Goal: Task Accomplishment & Management: Manage account settings

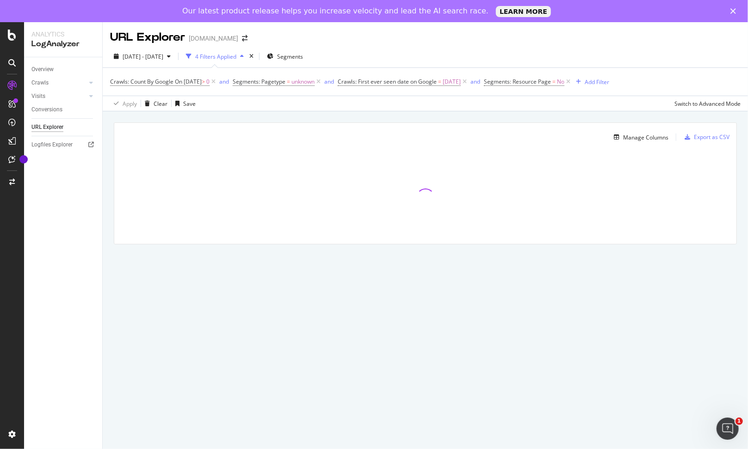
click at [218, 37] on div "[DOMAIN_NAME]" at bounding box center [213, 38] width 49 height 9
click at [242, 40] on icon "arrow-right-arrow-left" at bounding box center [245, 38] width 6 height 6
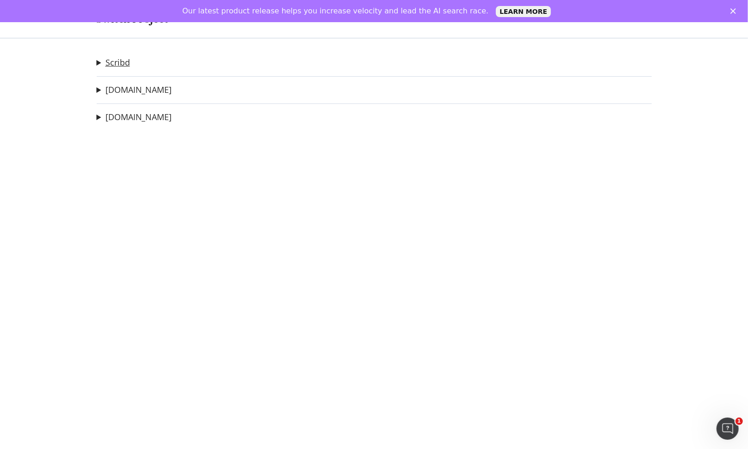
click at [123, 62] on link "Scribd" at bounding box center [117, 63] width 25 height 10
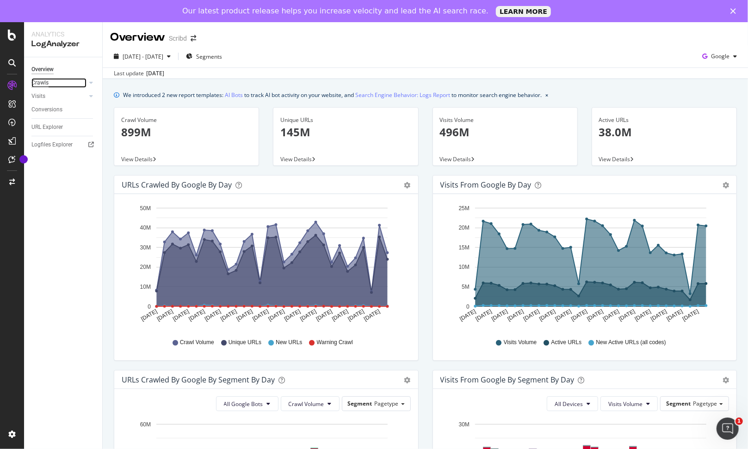
click at [41, 84] on div "Crawls" at bounding box center [39, 83] width 17 height 10
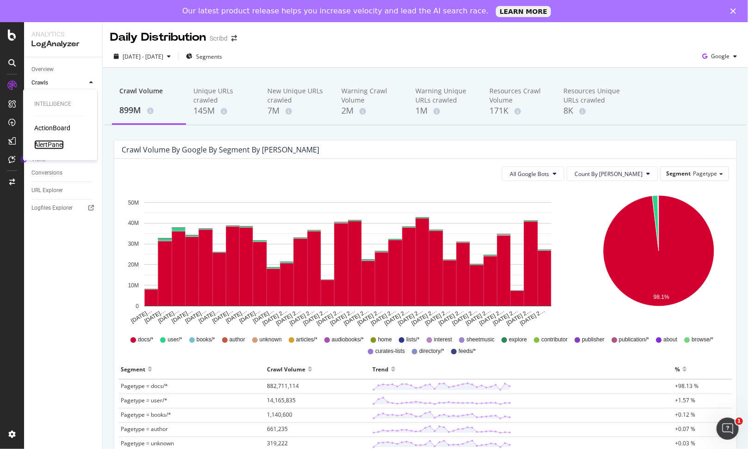
click at [43, 141] on div "AlertPanel" at bounding box center [49, 144] width 30 height 9
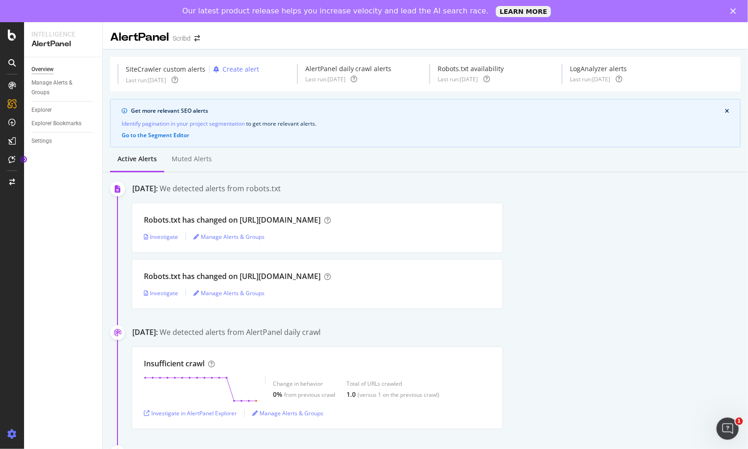
click at [12, 430] on icon at bounding box center [11, 434] width 9 height 9
click at [15, 435] on icon at bounding box center [11, 434] width 9 height 9
click at [9, 431] on icon at bounding box center [11, 434] width 9 height 9
click at [13, 431] on icon at bounding box center [11, 434] width 9 height 9
click at [19, 433] on div at bounding box center [12, 434] width 22 height 15
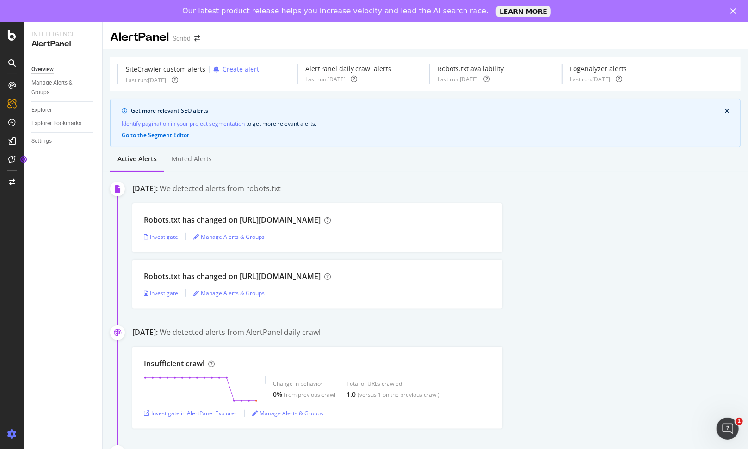
click at [9, 431] on icon at bounding box center [11, 434] width 9 height 9
click at [13, 433] on icon at bounding box center [11, 434] width 9 height 9
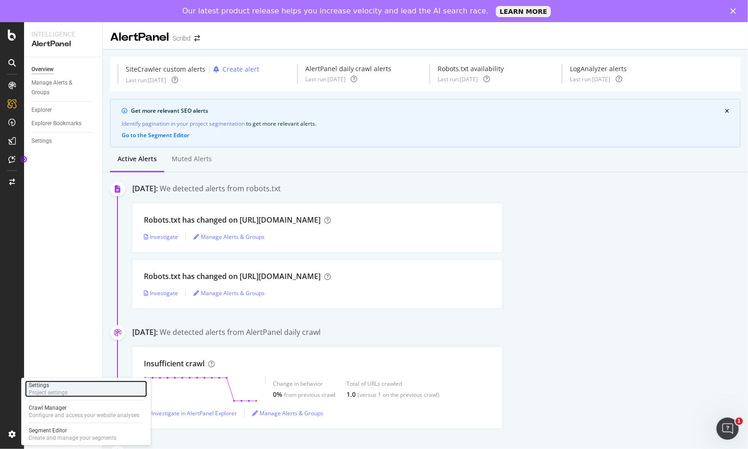
click at [55, 387] on div "Settings" at bounding box center [48, 385] width 39 height 7
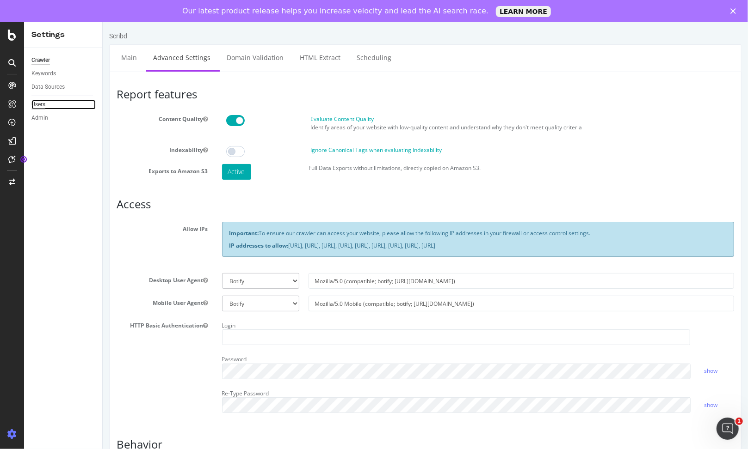
click at [37, 106] on div "Users" at bounding box center [38, 105] width 14 height 10
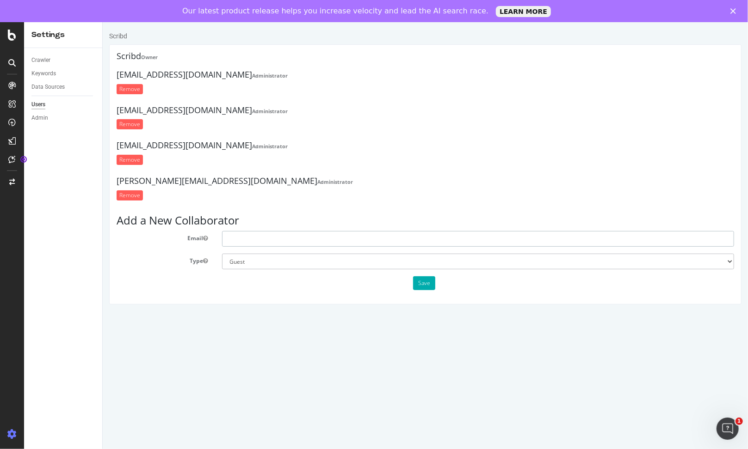
click at [246, 238] on input "text" at bounding box center [477, 239] width 512 height 16
type input "[EMAIL_ADDRESS][DOMAIN_NAME]"
click at [277, 264] on select "Administrator Guest" at bounding box center [477, 261] width 512 height 16
select select "1"
click at [221, 253] on select "Administrator Guest" at bounding box center [477, 261] width 512 height 16
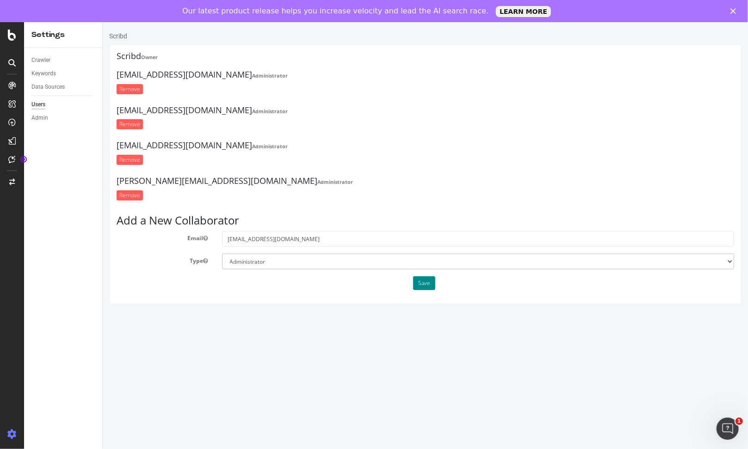
click at [417, 282] on button "Save" at bounding box center [423, 283] width 22 height 14
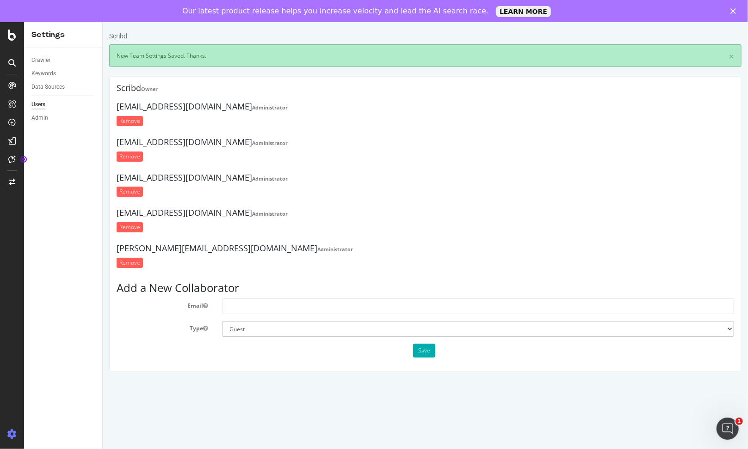
click at [736, 13] on icon "Close" at bounding box center [733, 11] width 6 height 6
